Goal: Task Accomplishment & Management: Manage account settings

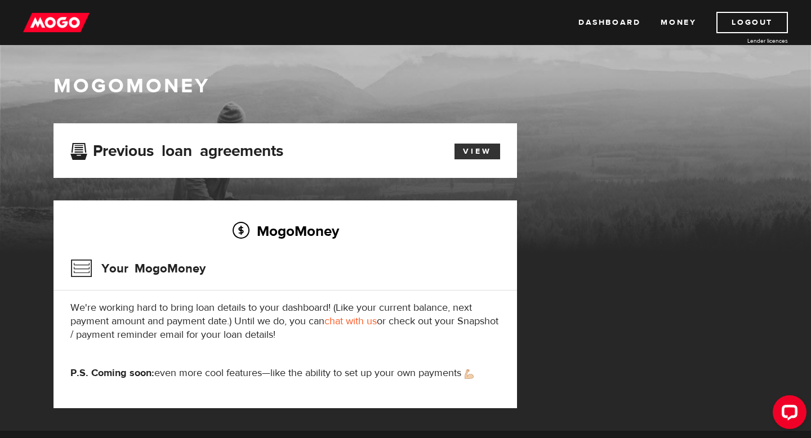
click at [458, 150] on link "View" at bounding box center [477, 152] width 46 height 16
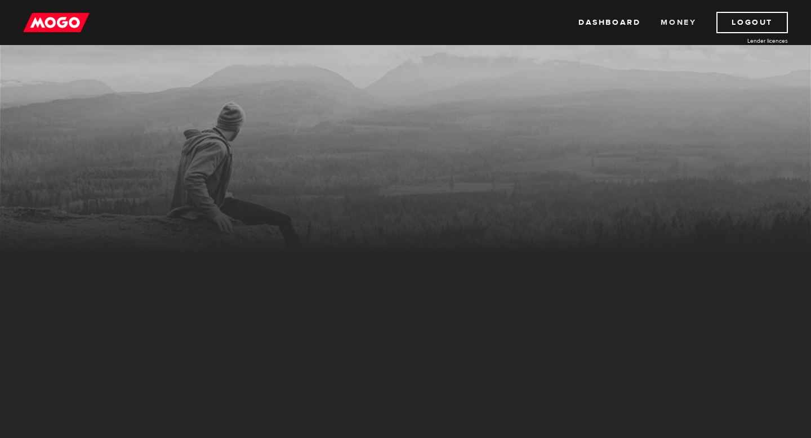
click at [672, 27] on link "Money" at bounding box center [677, 22] width 35 height 21
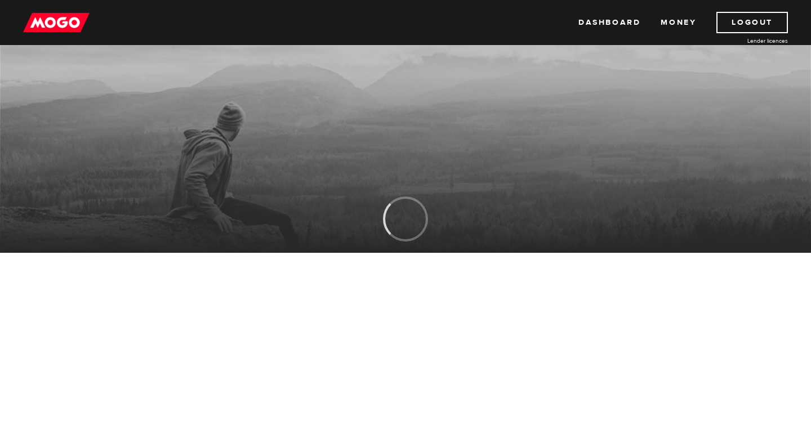
click at [672, 26] on link "Money" at bounding box center [677, 22] width 35 height 21
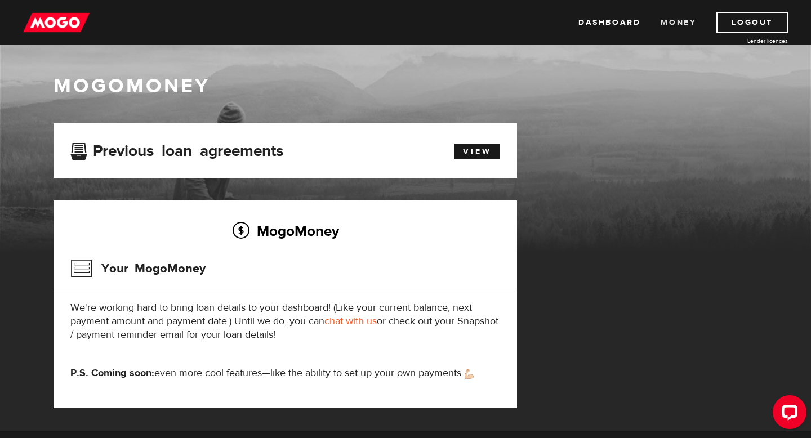
click at [669, 25] on link "Money" at bounding box center [677, 22] width 35 height 21
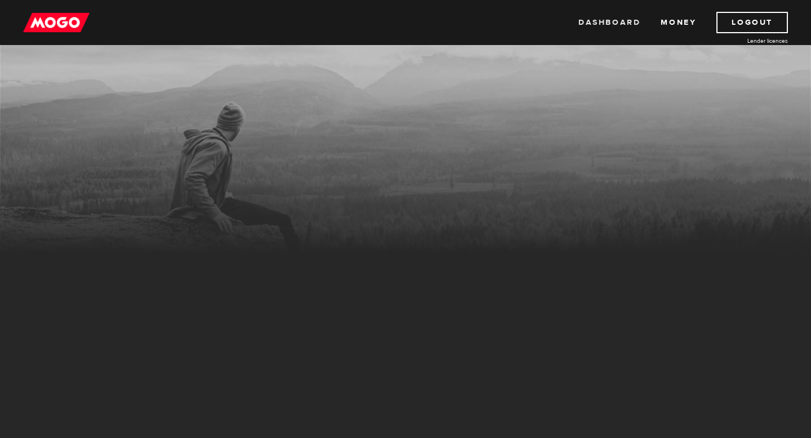
click at [618, 21] on link "Dashboard" at bounding box center [609, 22] width 62 height 21
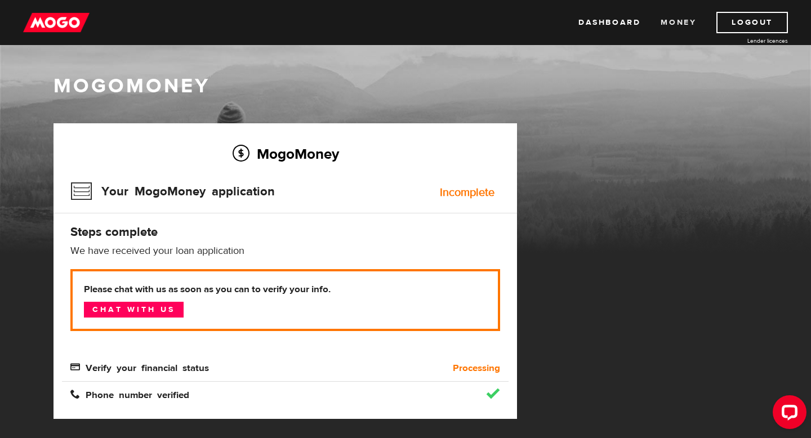
click at [680, 19] on link "Money" at bounding box center [677, 22] width 35 height 21
click at [736, 23] on link "Logout" at bounding box center [752, 22] width 72 height 21
